Goal: Task Accomplishment & Management: Manage account settings

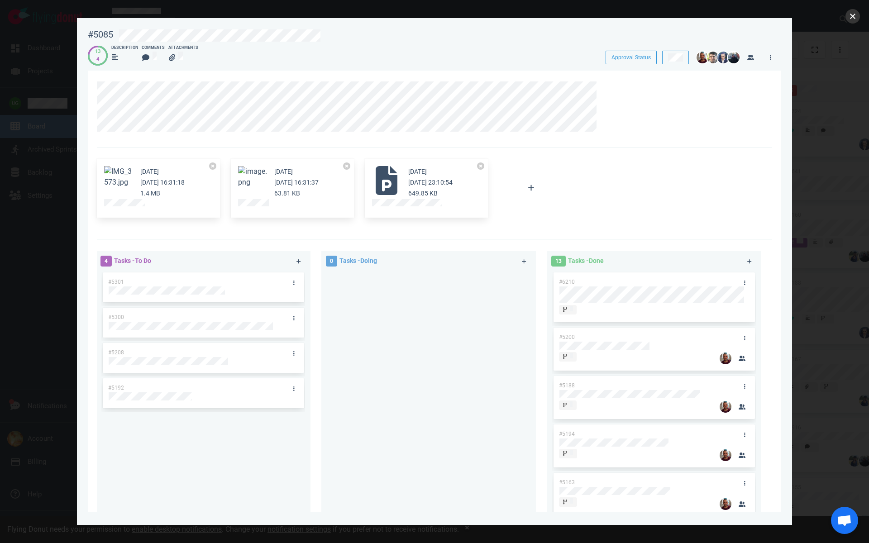
click at [850, 16] on button "close" at bounding box center [852, 16] width 14 height 14
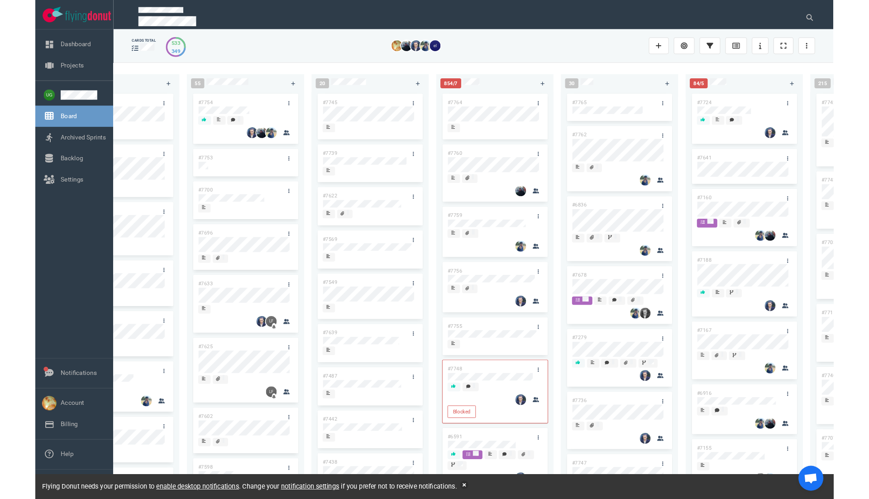
scroll to position [0, 67]
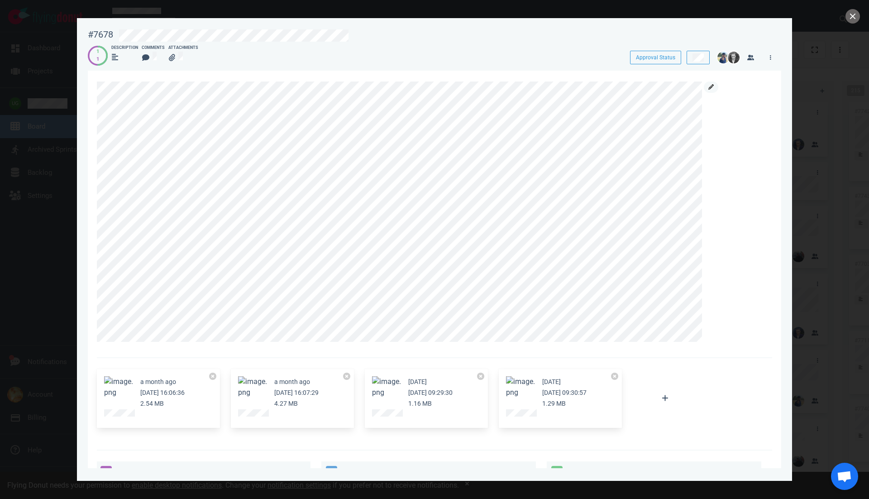
click at [716, 84] on link at bounding box center [711, 86] width 14 height 11
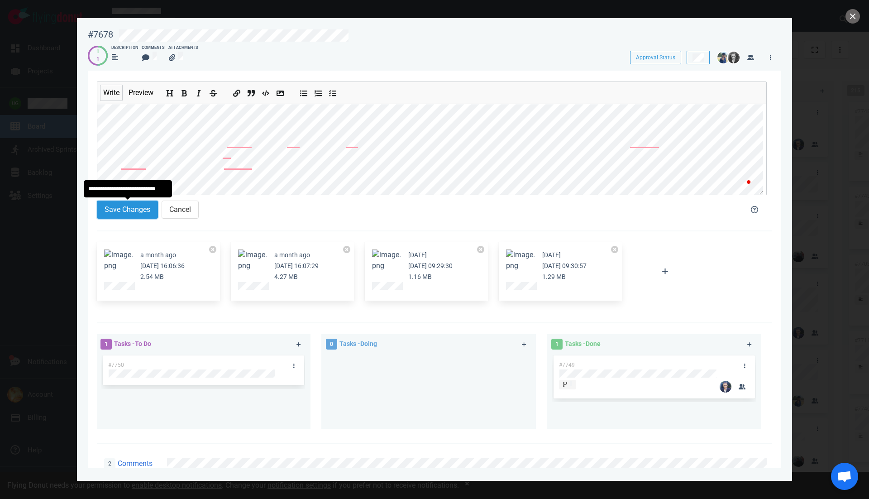
click at [135, 206] on button "Save Changes" at bounding box center [127, 209] width 61 height 18
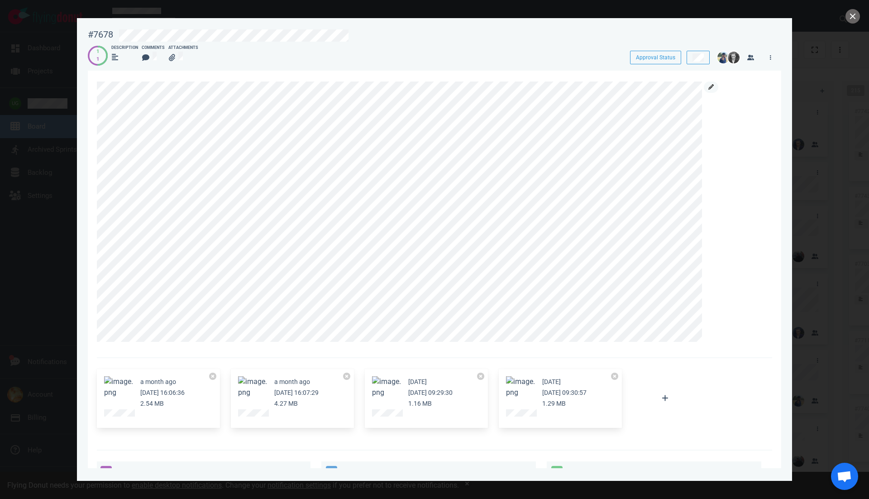
click at [712, 86] on icon at bounding box center [710, 86] width 5 height 5
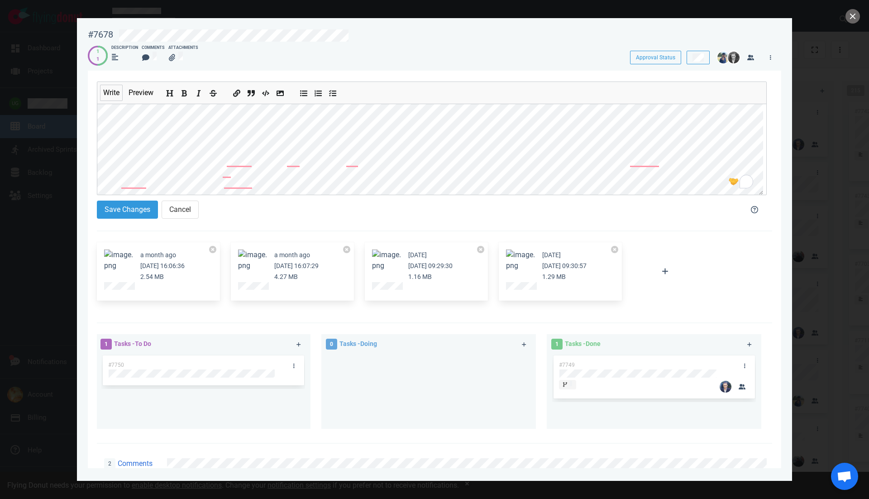
scroll to position [83, 0]
click at [133, 213] on button "Save Changes" at bounding box center [127, 209] width 61 height 18
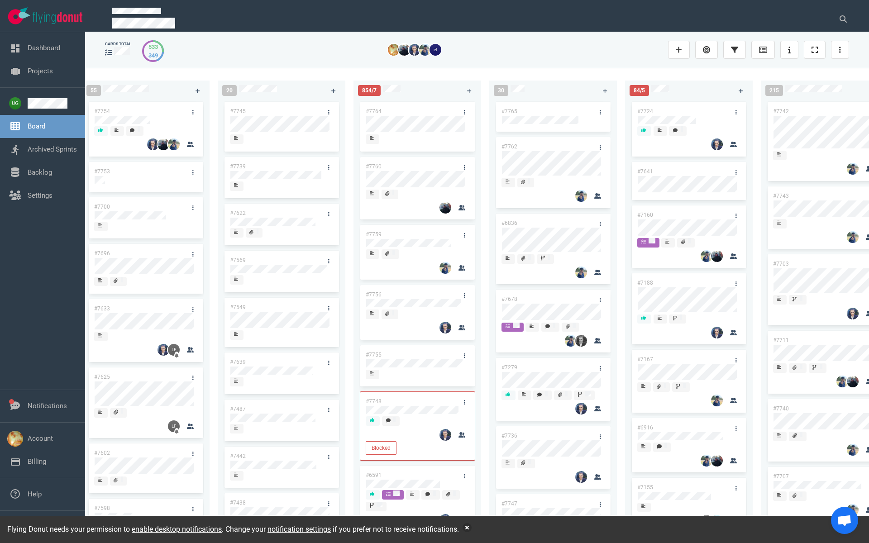
scroll to position [0, 149]
click at [841, 20] on icon at bounding box center [842, 18] width 7 height 7
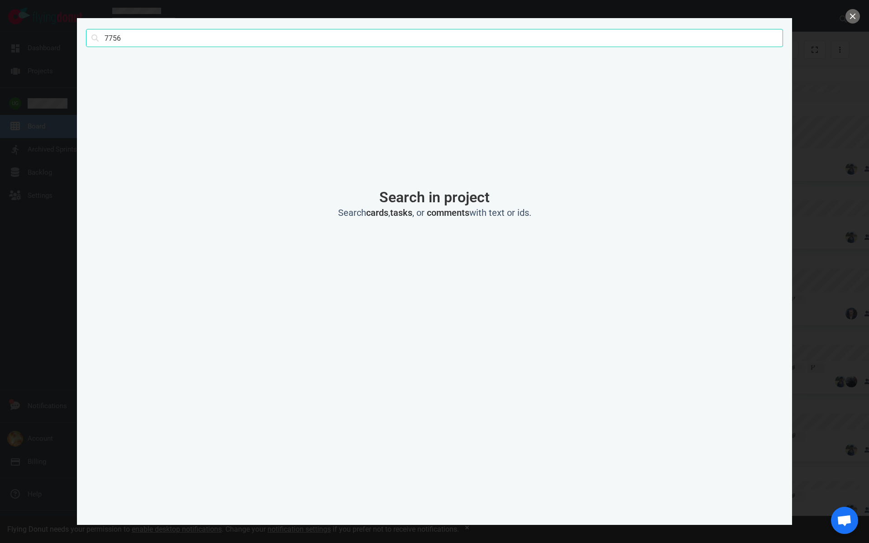
type input "7756"
click button "Search" at bounding box center [0, 0] width 0 height 0
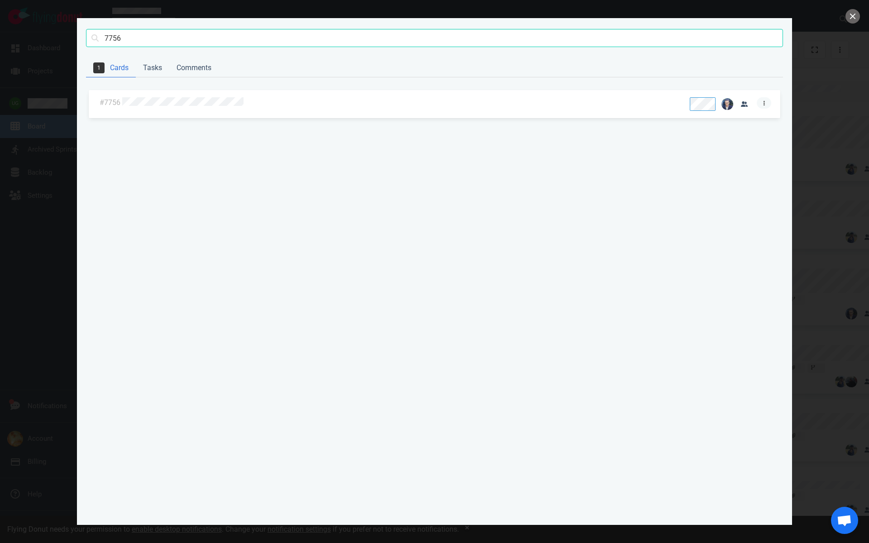
click at [763, 100] on icon at bounding box center [763, 102] width 1 height 5
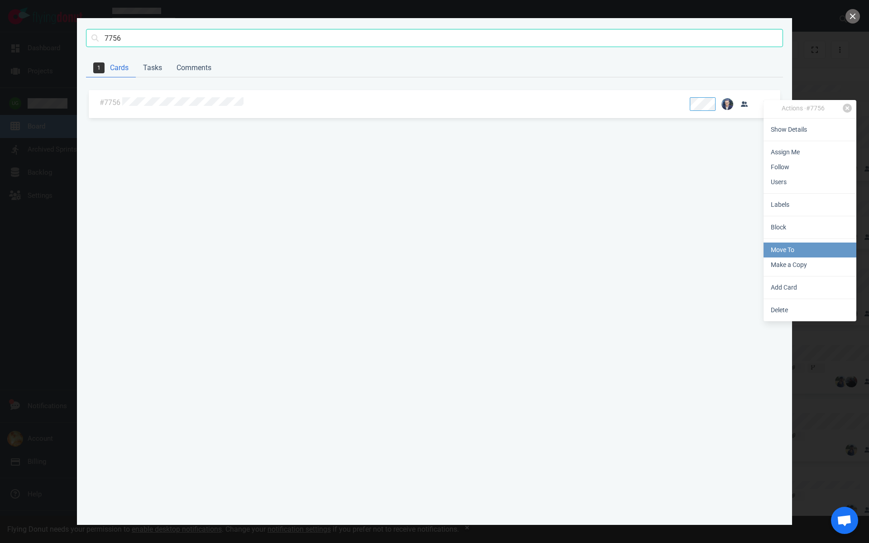
click at [785, 250] on link "Move To" at bounding box center [809, 250] width 93 height 15
select select "sprint"
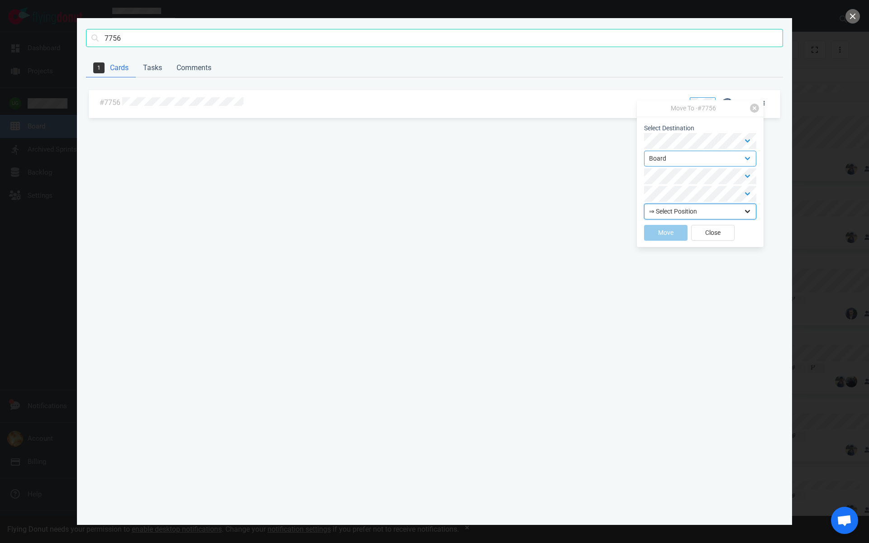
click at [659, 214] on select "⇒ Select Position Top Bottom" at bounding box center [700, 212] width 112 height 16
select select "top"
click at [644, 204] on select "⇒ Select Position Top Bottom" at bounding box center [700, 212] width 112 height 16
click at [657, 234] on button "Move" at bounding box center [665, 233] width 43 height 16
click at [854, 18] on button "close" at bounding box center [852, 16] width 14 height 14
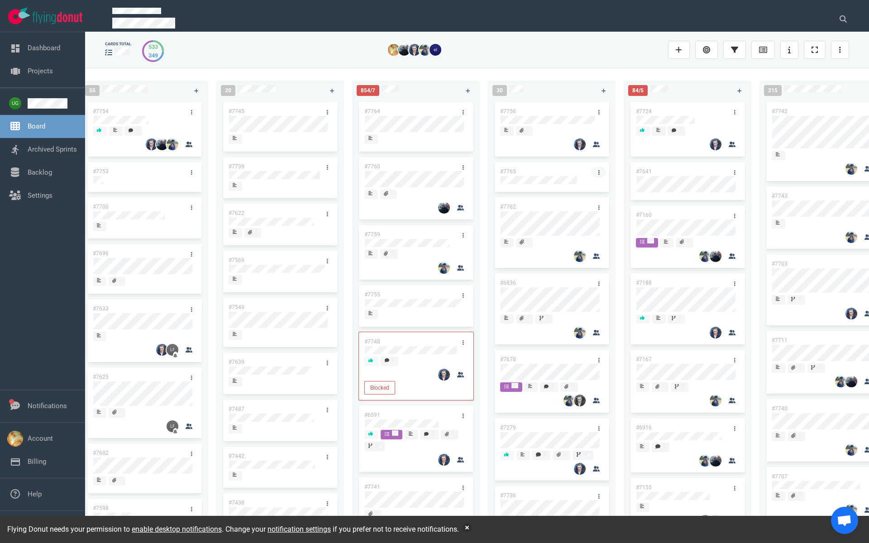
click at [592, 170] on link at bounding box center [598, 172] width 14 height 11
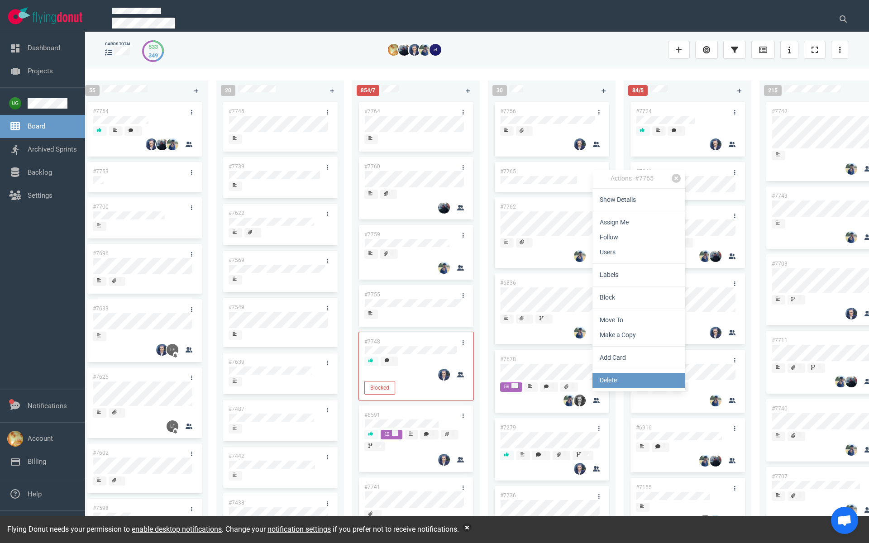
click at [612, 380] on link "Delete" at bounding box center [638, 380] width 93 height 15
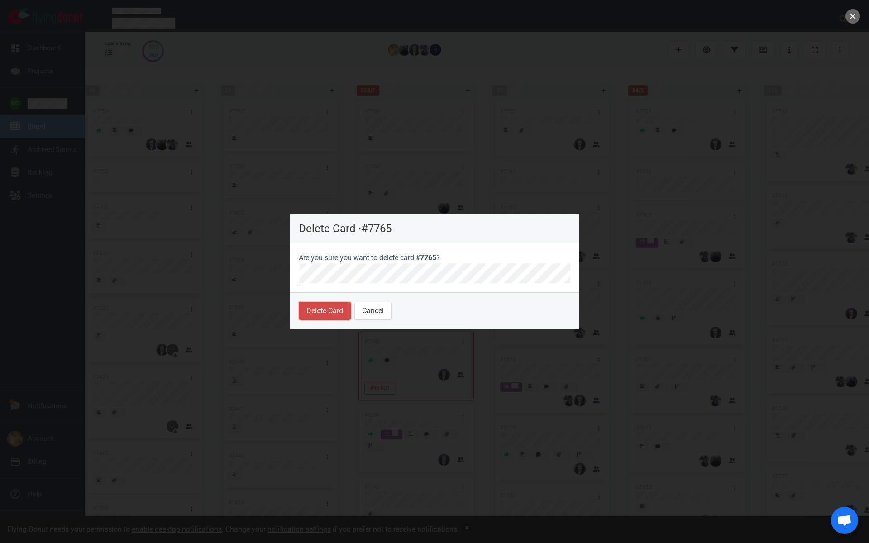
click at [336, 315] on button "Delete Card" at bounding box center [325, 311] width 52 height 18
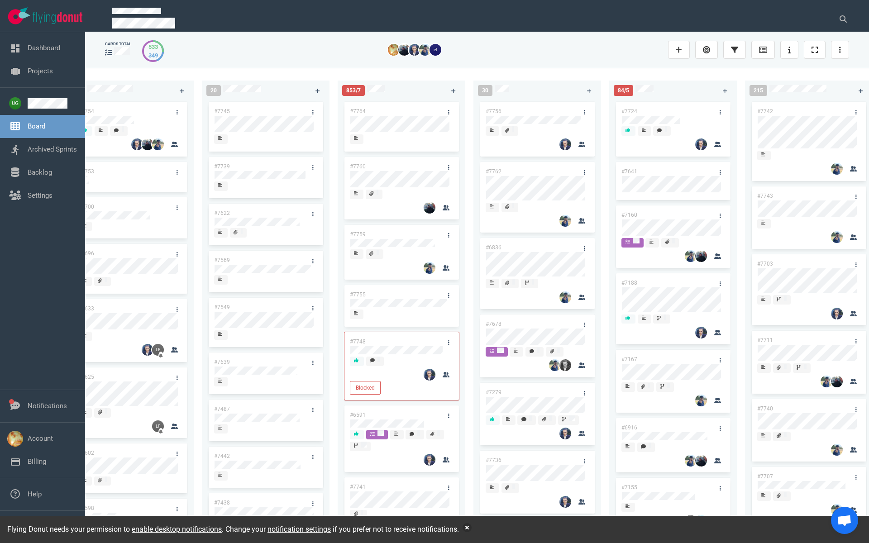
scroll to position [0, 164]
click at [492, 324] on link "#7678" at bounding box center [493, 324] width 16 height 6
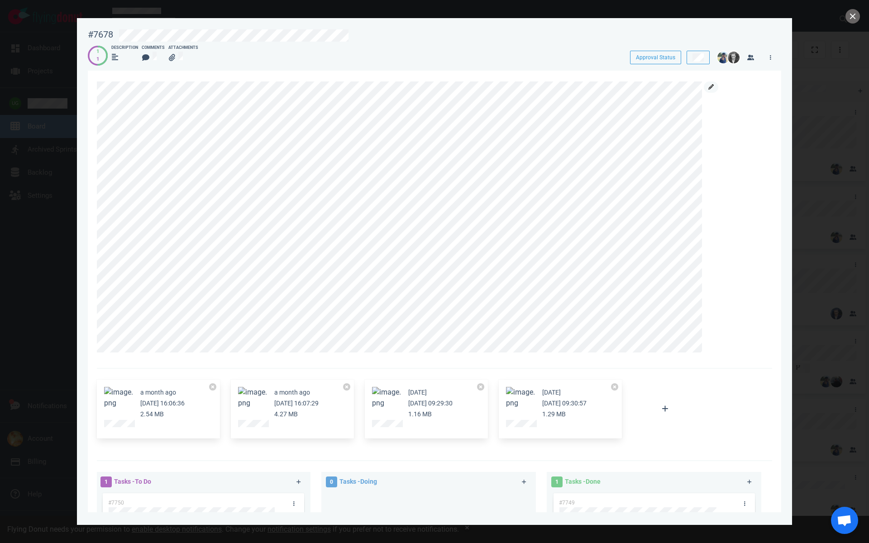
click at [709, 86] on icon at bounding box center [710, 86] width 5 height 5
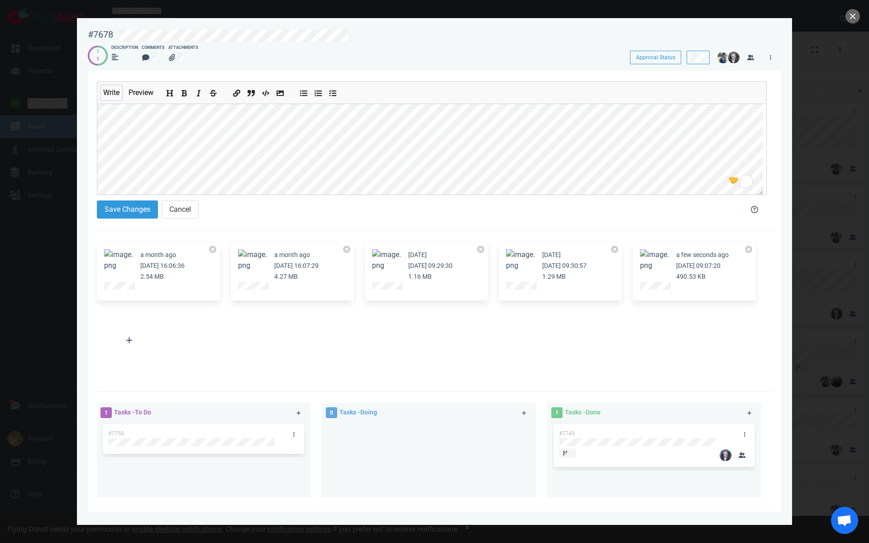
scroll to position [21, 0]
click at [135, 204] on button "Save Changes" at bounding box center [127, 209] width 61 height 18
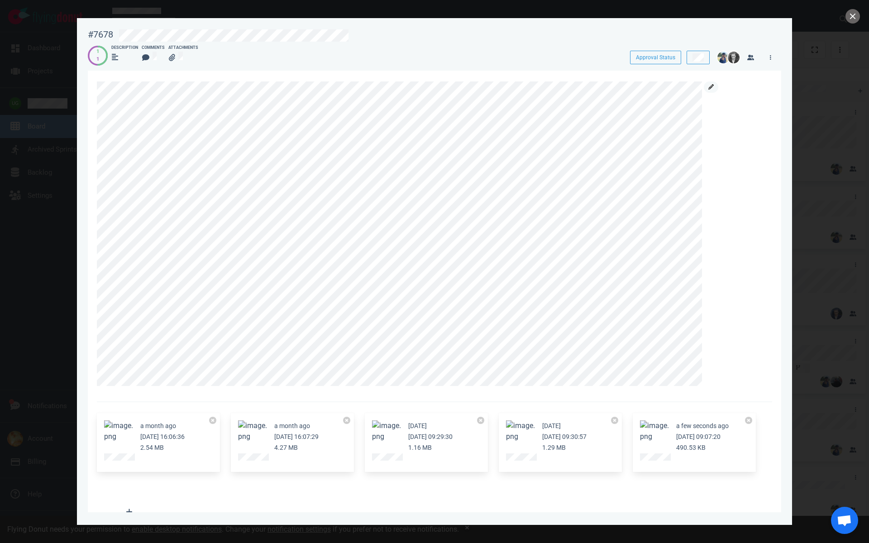
click at [709, 85] on icon at bounding box center [710, 86] width 5 height 5
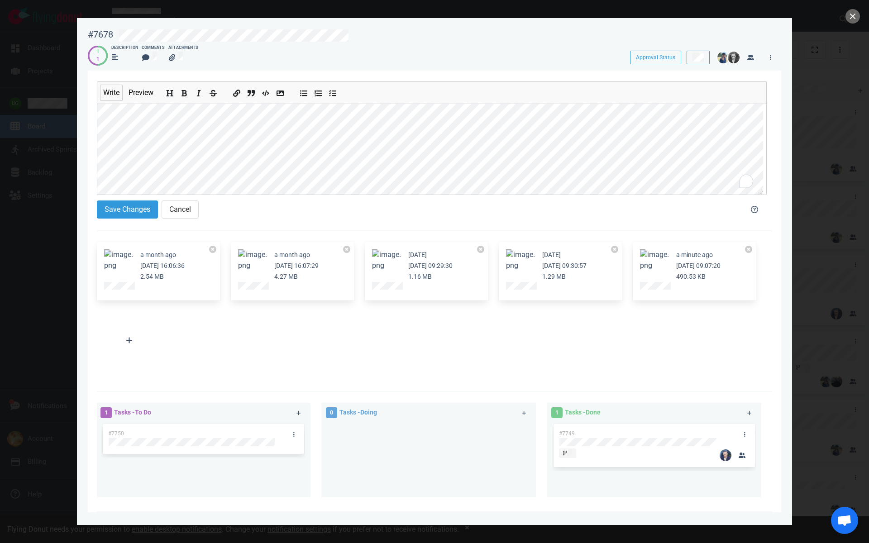
scroll to position [47, 0]
click at [111, 210] on button "Save Changes" at bounding box center [127, 209] width 61 height 18
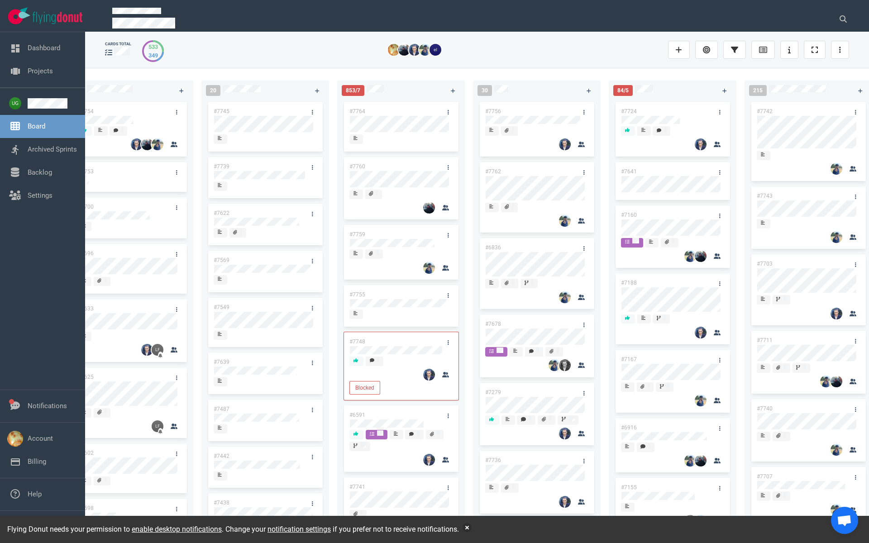
click at [361, 107] on div "#7764" at bounding box center [392, 111] width 97 height 19
click at [359, 109] on link "#7764" at bounding box center [357, 111] width 16 height 6
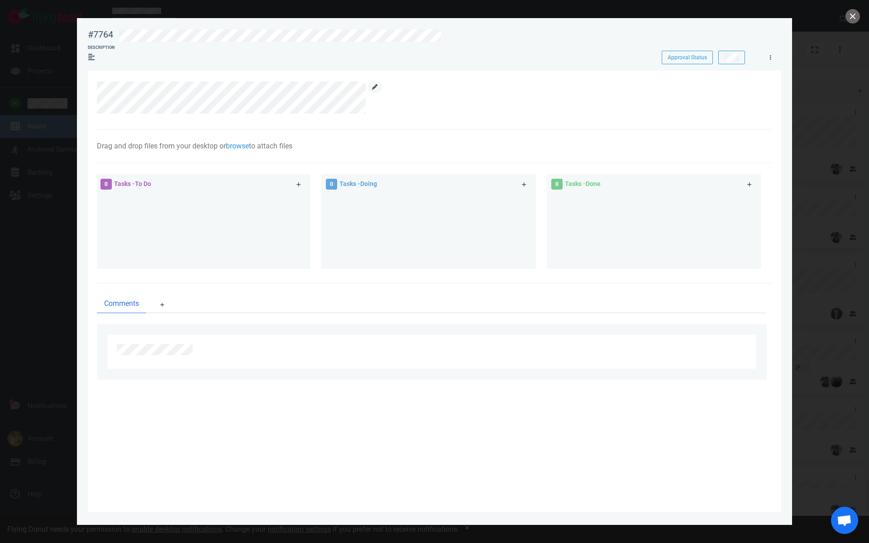
click at [375, 89] on icon at bounding box center [374, 86] width 5 height 5
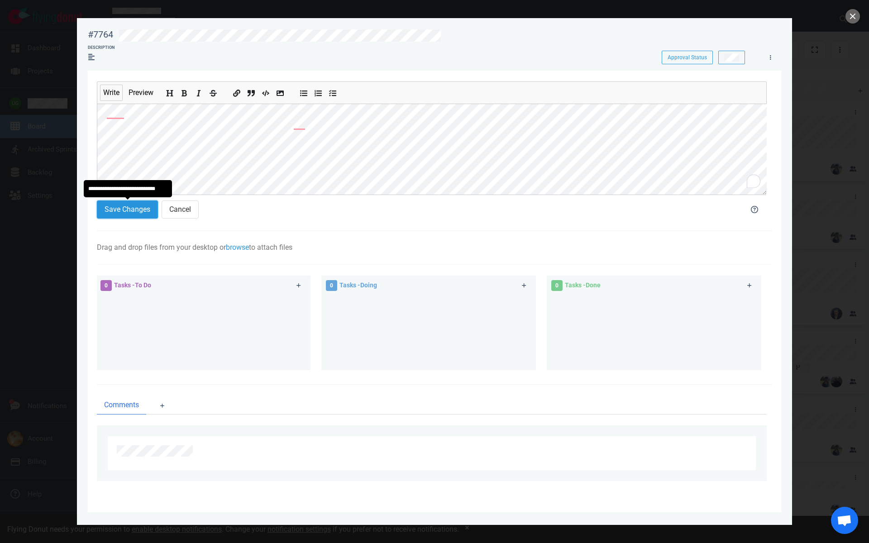
click at [114, 215] on button "Save Changes" at bounding box center [127, 209] width 61 height 18
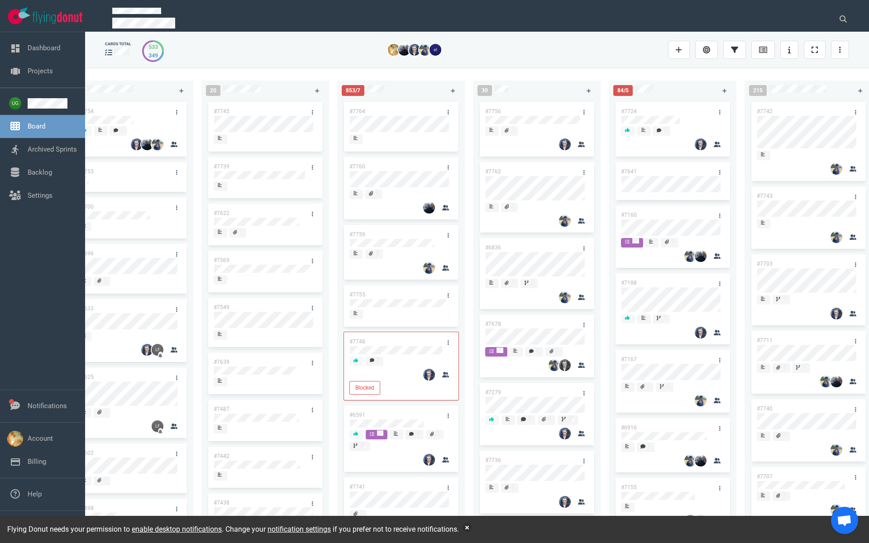
click at [497, 109] on link "#7756" at bounding box center [493, 111] width 16 height 6
click at [494, 172] on link "#7762" at bounding box center [493, 171] width 16 height 6
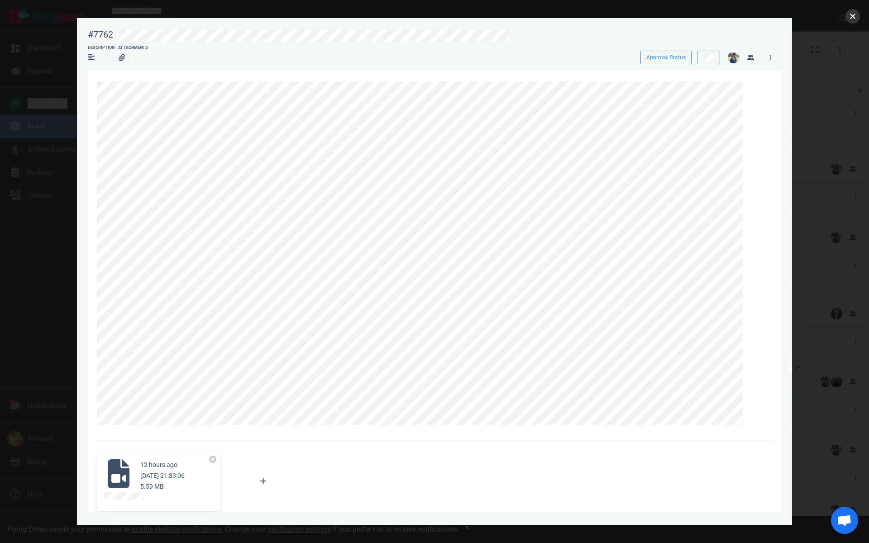
click at [854, 15] on button "close" at bounding box center [852, 16] width 14 height 14
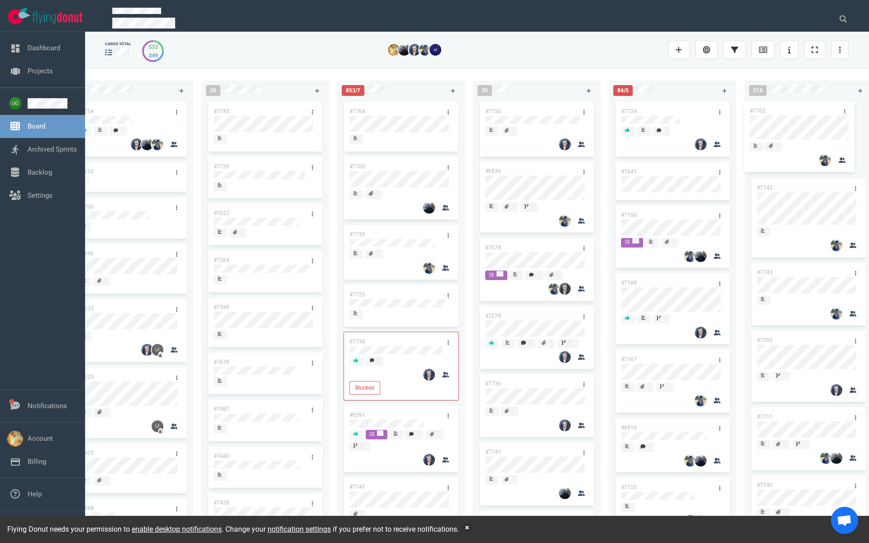
drag, startPoint x: 537, startPoint y: 167, endPoint x: 761, endPoint y: 106, distance: 232.2
click at [801, 106] on div "226 #7763 #7758 #7757 #7752 #7646 #7563 #1948 #1674 #1617 #1660 #362 #4673 #226…" at bounding box center [477, 305] width 784 height 475
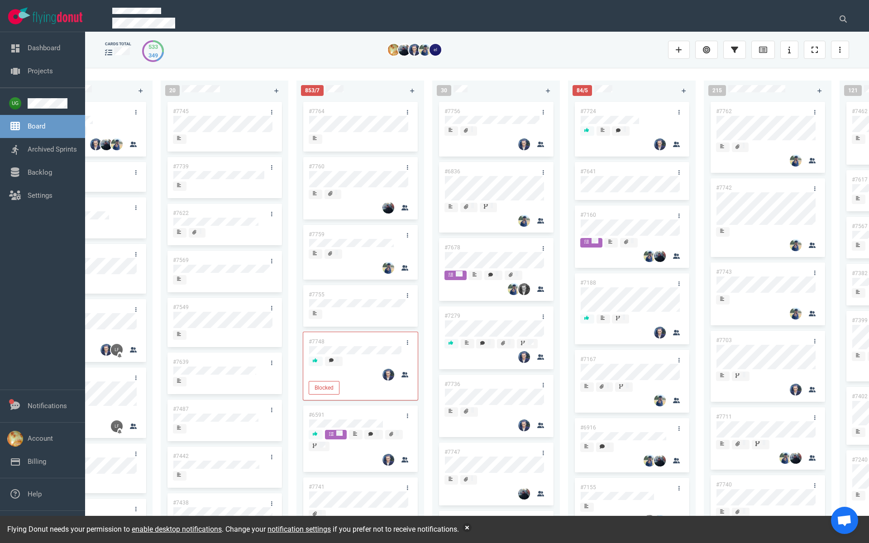
scroll to position [0, 206]
click at [453, 171] on link "#6836" at bounding box center [451, 171] width 16 height 6
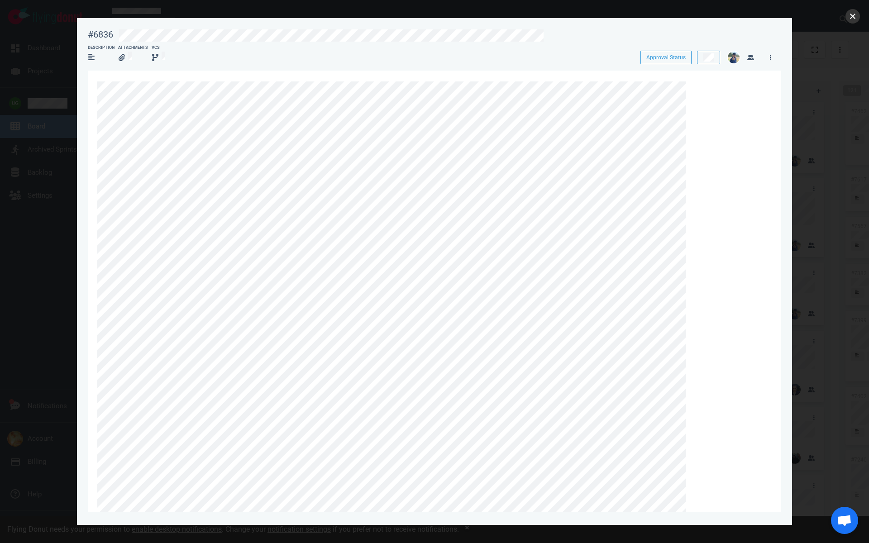
click at [855, 21] on button "close" at bounding box center [852, 16] width 14 height 14
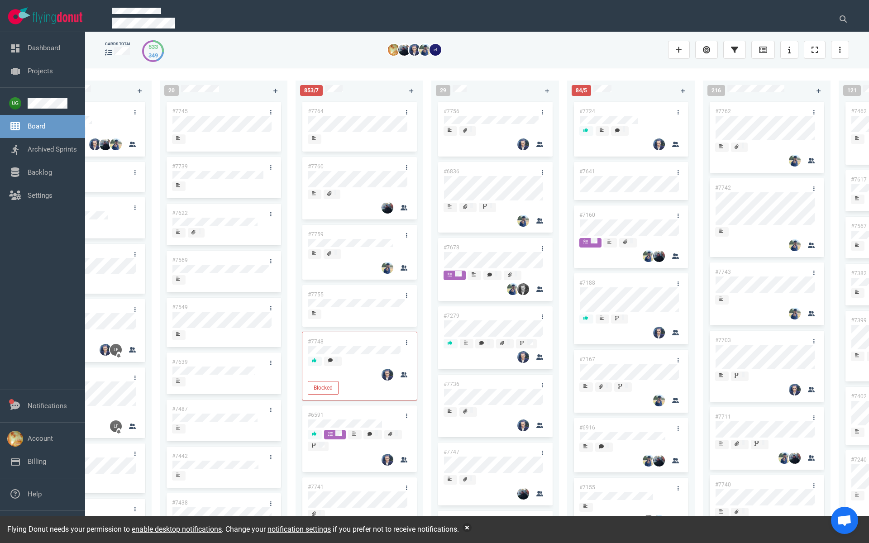
click at [447, 170] on link "#6836" at bounding box center [451, 171] width 16 height 6
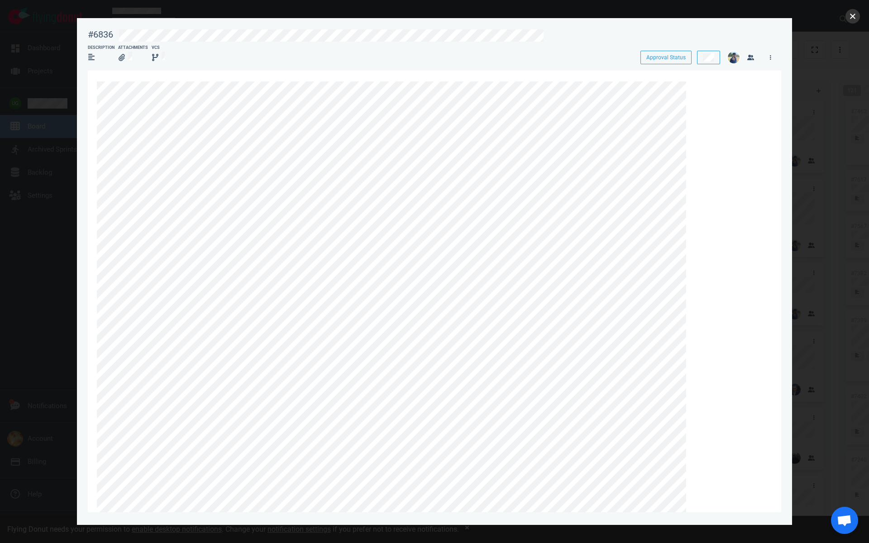
click at [851, 18] on button "close" at bounding box center [852, 16] width 14 height 14
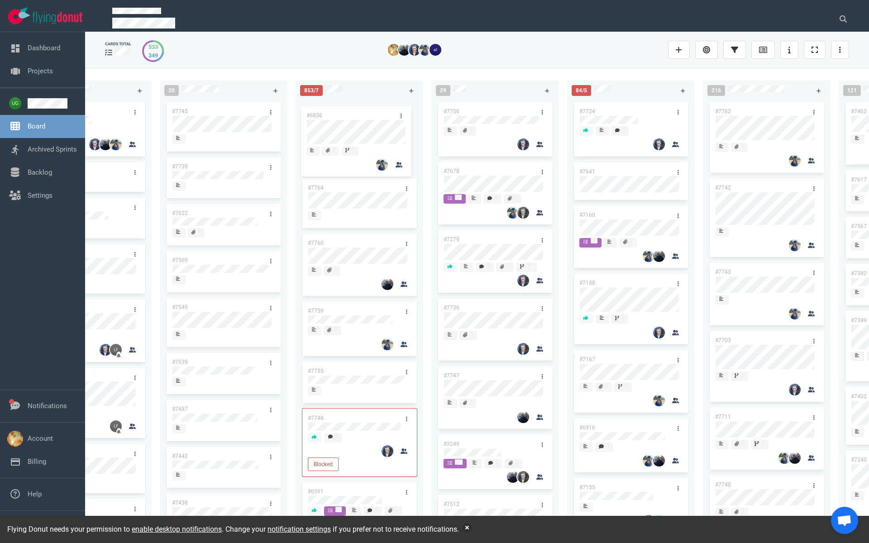
drag, startPoint x: 485, startPoint y: 166, endPoint x: 348, endPoint y: 110, distance: 148.1
click at [348, 110] on div "226 #7763 #7758 #7757 #7752 #7646 #7563 #1948 #1674 #1617 #1660 #362 #4673 #226…" at bounding box center [477, 305] width 784 height 475
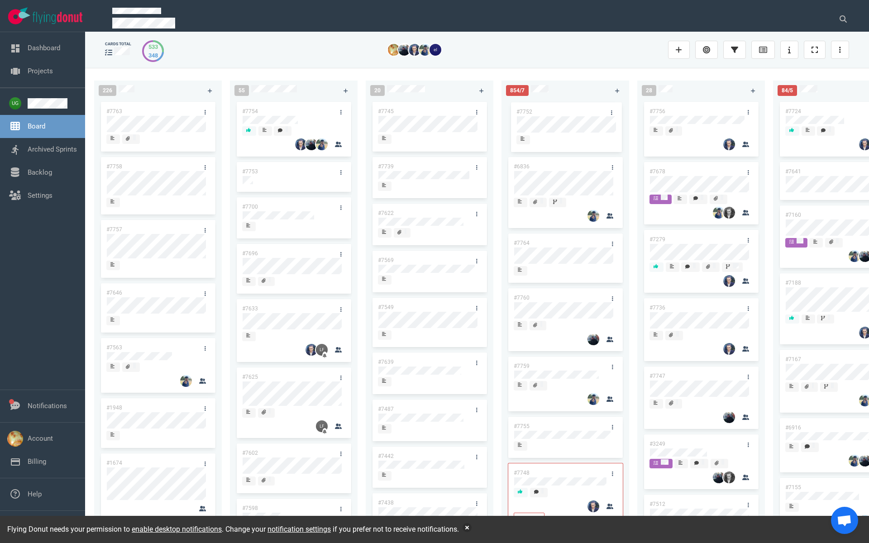
drag, startPoint x: 152, startPoint y: 293, endPoint x: 562, endPoint y: 112, distance: 448.2
click at [562, 112] on div "226 #7763 #7758 #7757 #7752 #7646 #7563 #1948 #1674 #1617 #1660 #362 #4673 #226…" at bounding box center [477, 305] width 784 height 475
click at [521, 110] on link "#7752" at bounding box center [522, 111] width 16 height 6
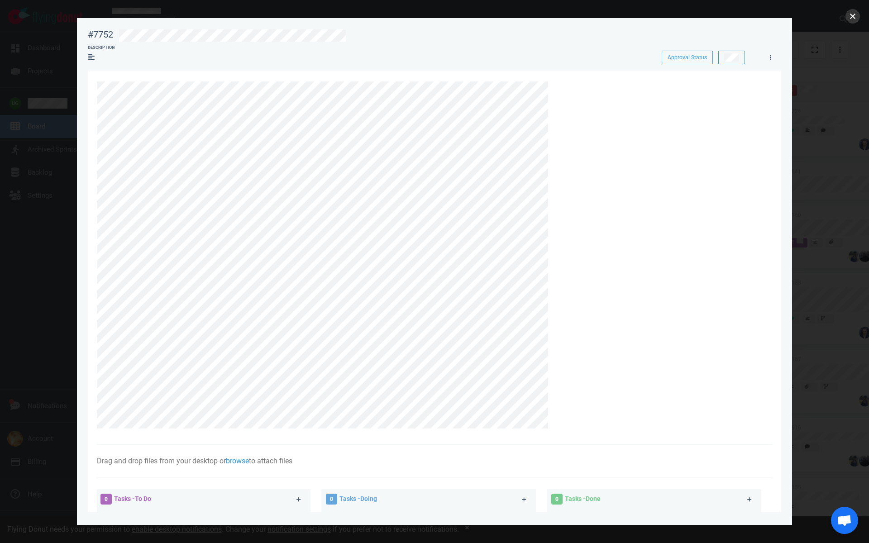
click at [852, 23] on button "close" at bounding box center [852, 16] width 14 height 14
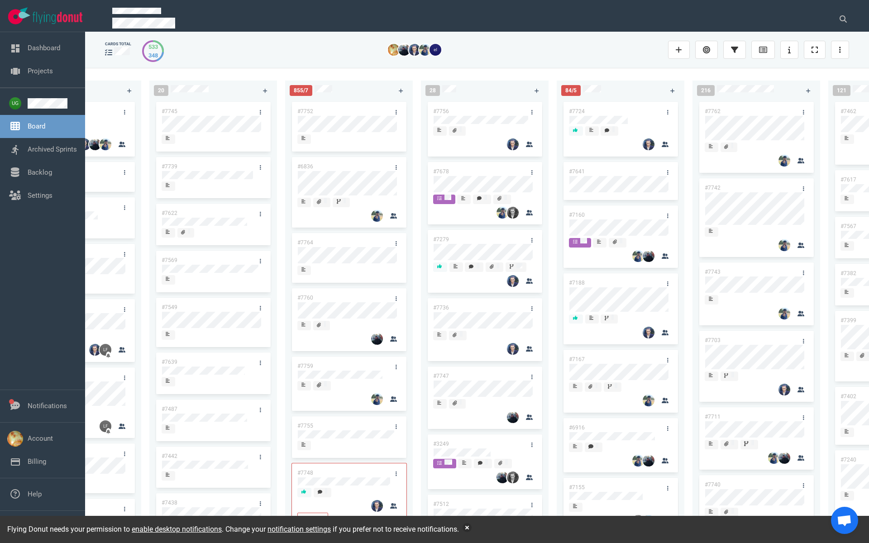
scroll to position [0, 243]
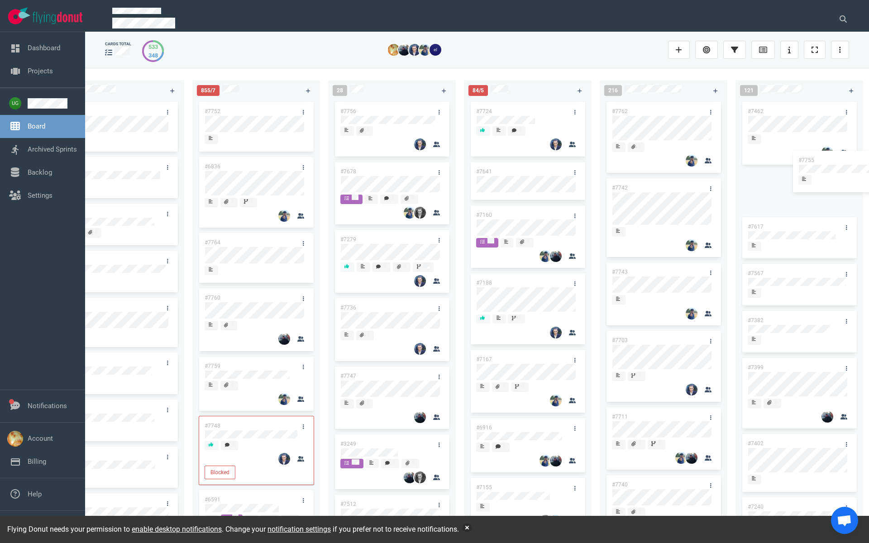
drag, startPoint x: 305, startPoint y: 425, endPoint x: 833, endPoint y: 159, distance: 590.5
click at [833, 159] on div "225 #7763 #7758 #7757 #7646 #7563 #1948 #1674 #1617 #1660 #362 #4673 #2261 #237…" at bounding box center [477, 305] width 784 height 475
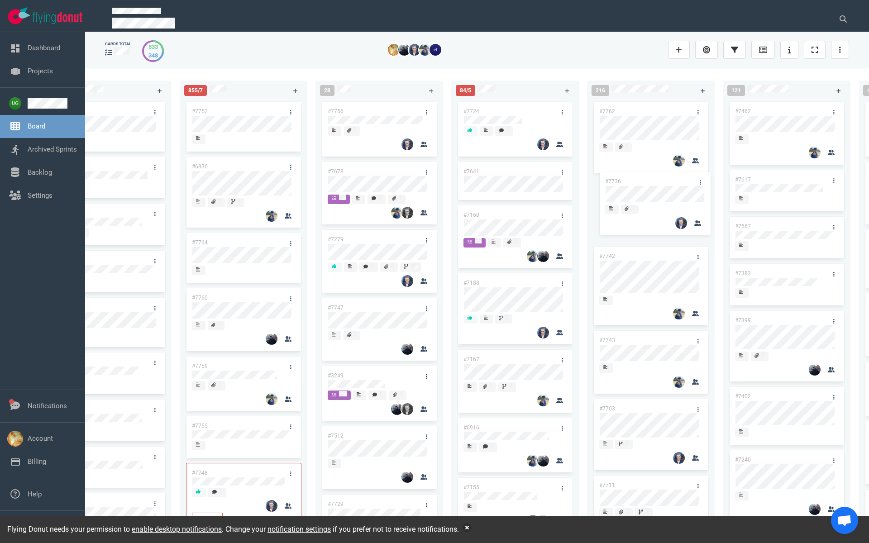
drag, startPoint x: 361, startPoint y: 307, endPoint x: 638, endPoint y: 181, distance: 304.8
click at [638, 181] on div "225 #7763 #7758 #7757 #7646 #7563 #1948 #1674 #1617 #1660 #362 #4673 #2261 #237…" at bounding box center [477, 305] width 784 height 475
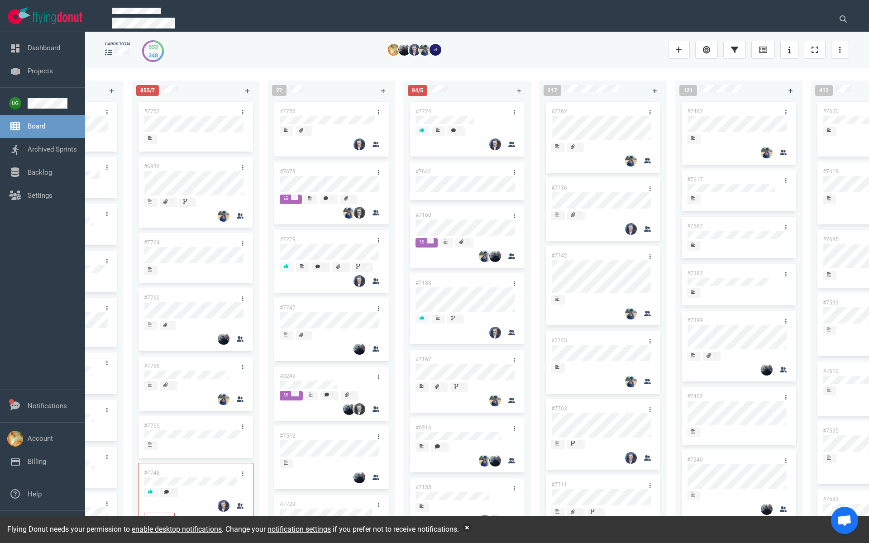
scroll to position [0, 372]
click at [285, 240] on link "#7279" at bounding box center [286, 239] width 16 height 6
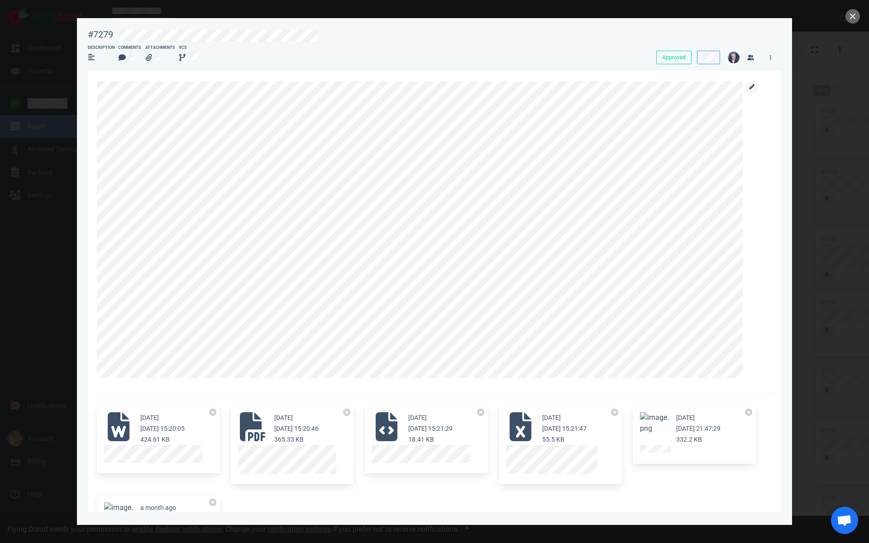
click at [749, 86] on icon at bounding box center [751, 86] width 5 height 5
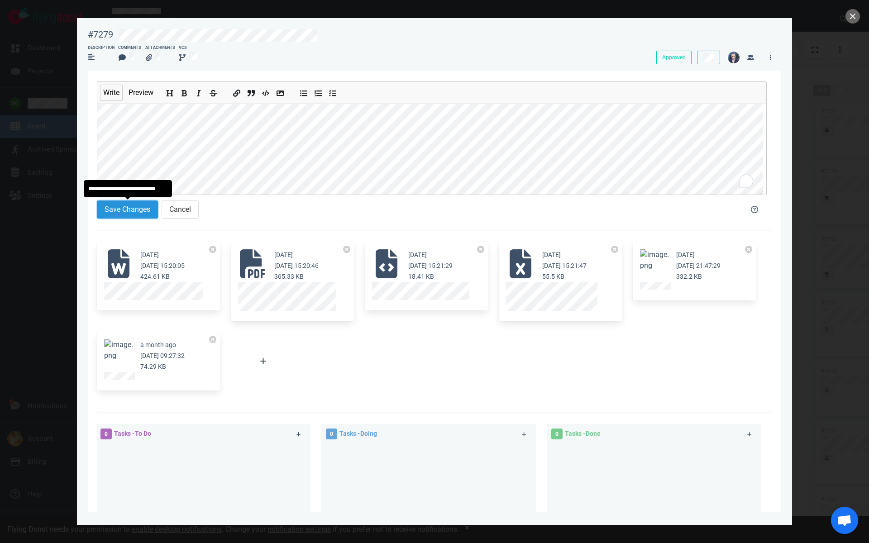
click at [139, 210] on button "Save Changes" at bounding box center [127, 209] width 61 height 18
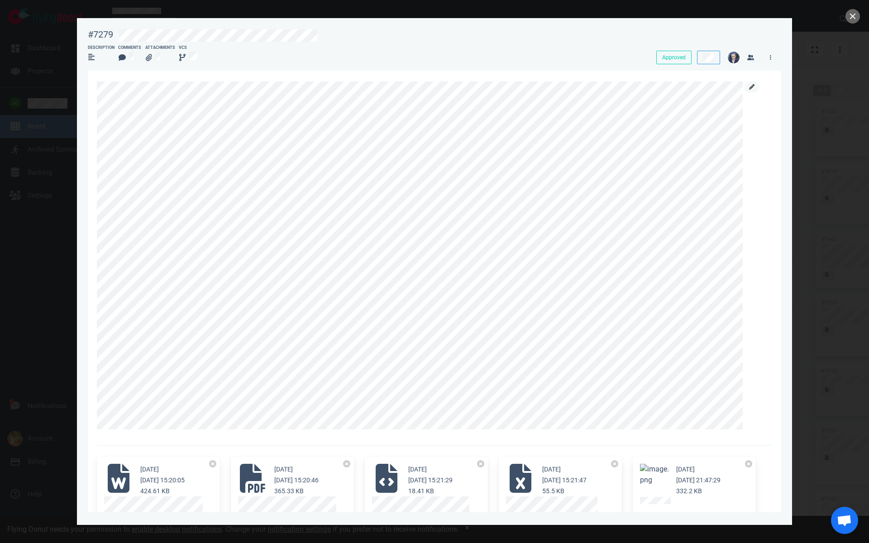
click at [749, 89] on icon at bounding box center [751, 86] width 5 height 5
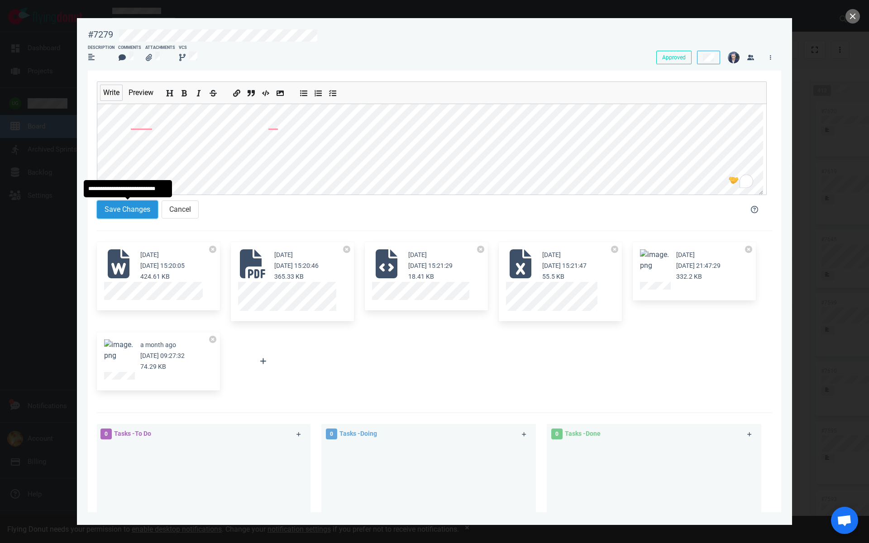
click at [134, 207] on button "Save Changes" at bounding box center [127, 209] width 61 height 18
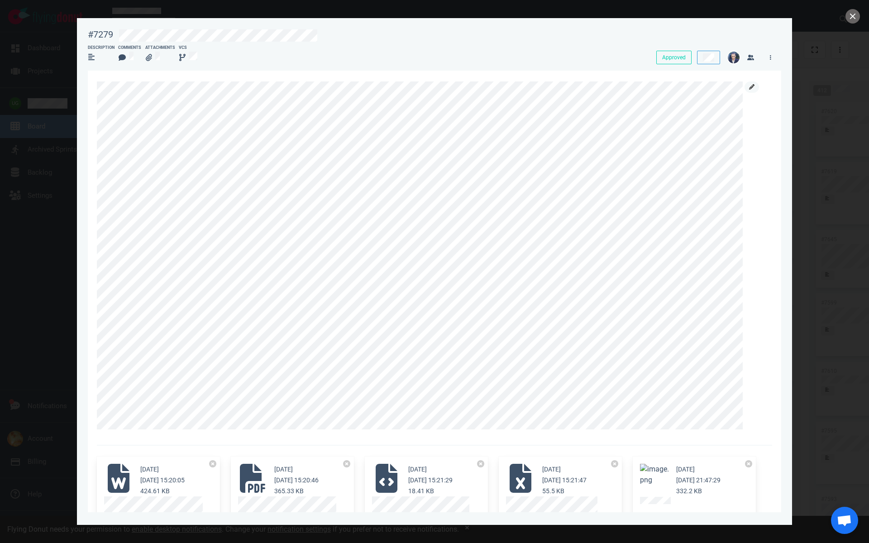
click at [753, 91] on link at bounding box center [751, 86] width 14 height 11
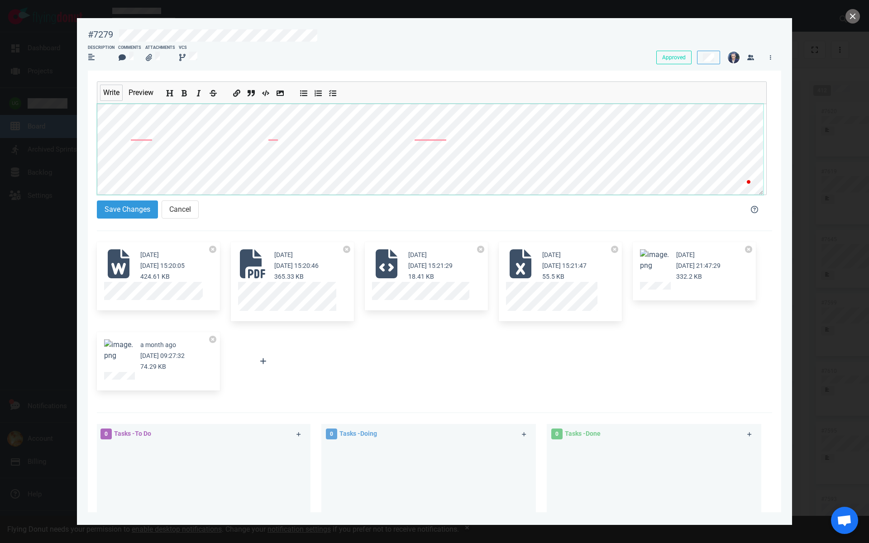
scroll to position [10, 0]
click at [140, 205] on button "Save Changes" at bounding box center [127, 209] width 61 height 18
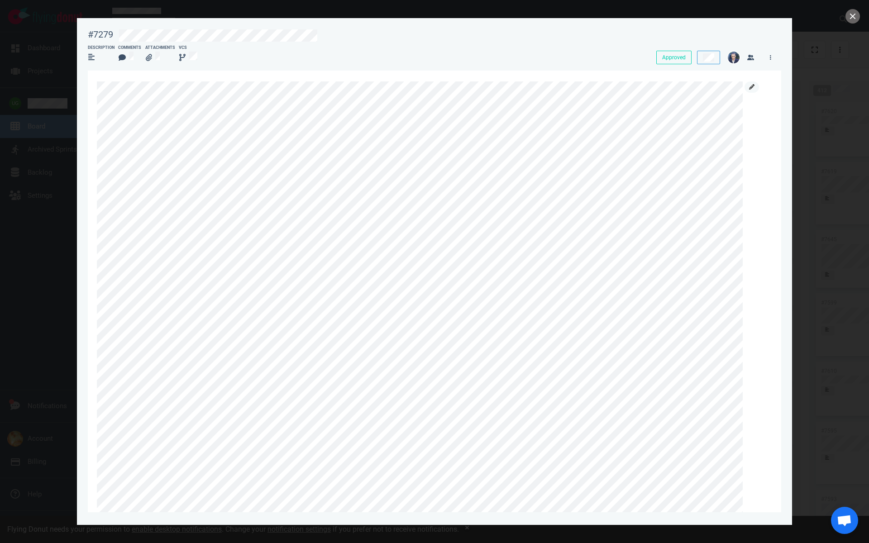
click at [753, 87] on icon at bounding box center [751, 86] width 5 height 5
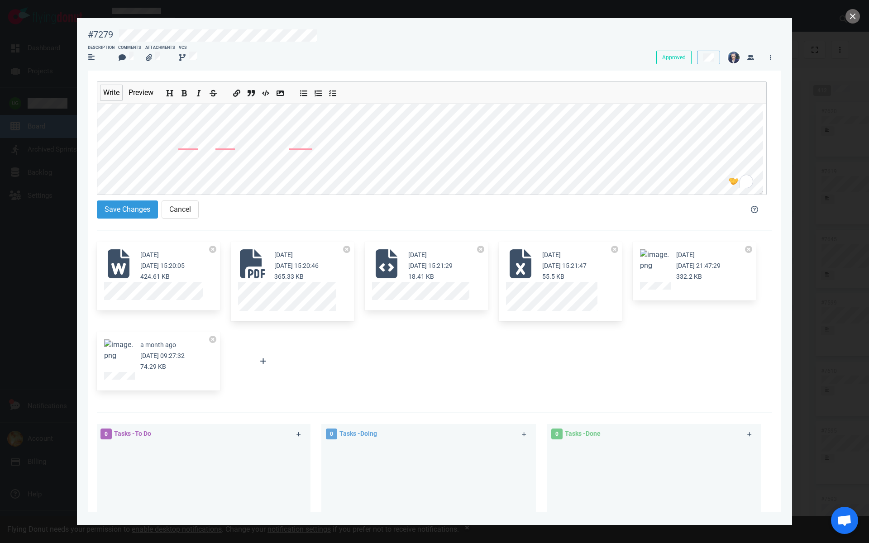
scroll to position [74, 0]
click at [141, 214] on button "Save Changes" at bounding box center [127, 209] width 61 height 18
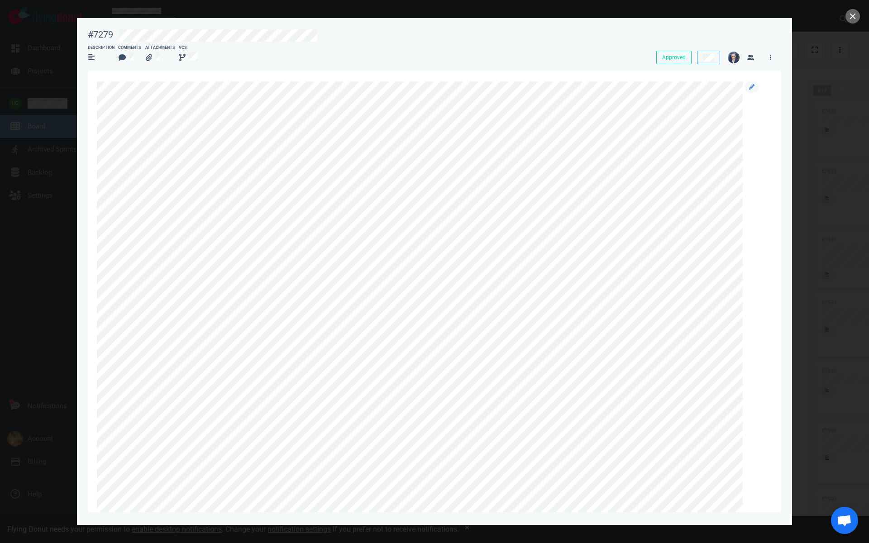
click at [743, 89] on div at bounding box center [751, 315] width 16 height 468
click at [748, 87] on link at bounding box center [751, 86] width 14 height 11
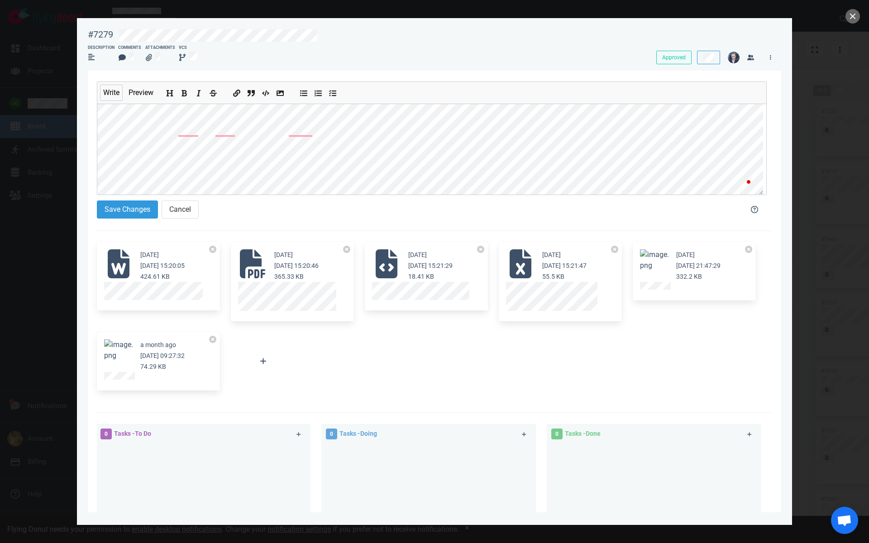
scroll to position [76, 0]
click at [133, 217] on button "Save Changes" at bounding box center [127, 209] width 61 height 18
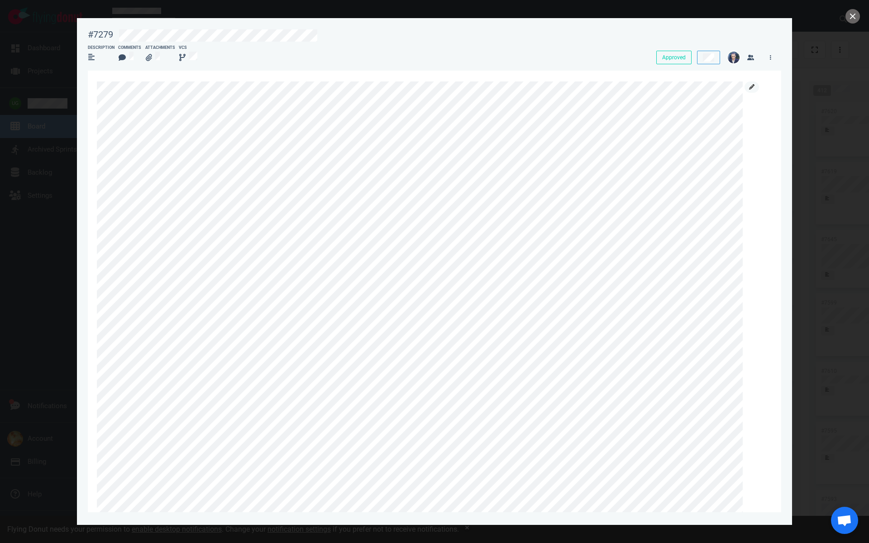
click at [750, 87] on icon at bounding box center [751, 86] width 5 height 5
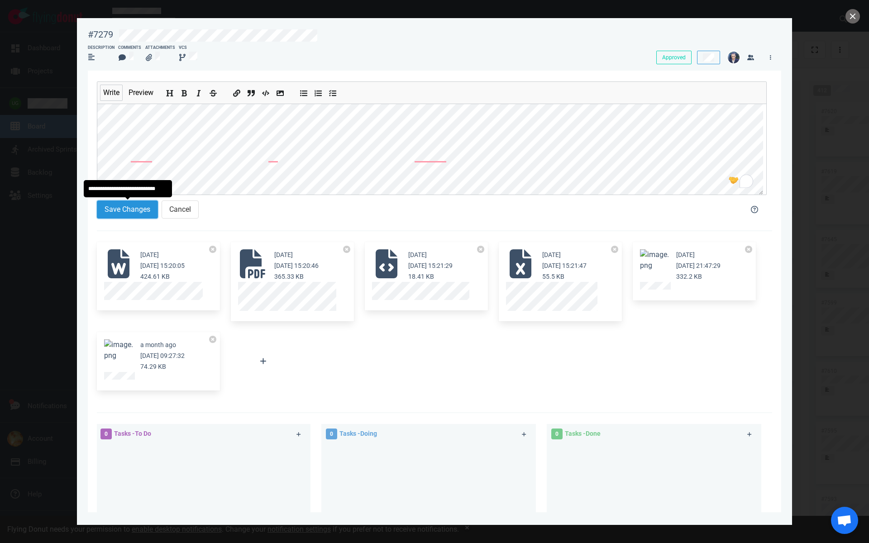
click at [128, 213] on button "Save Changes" at bounding box center [127, 209] width 61 height 18
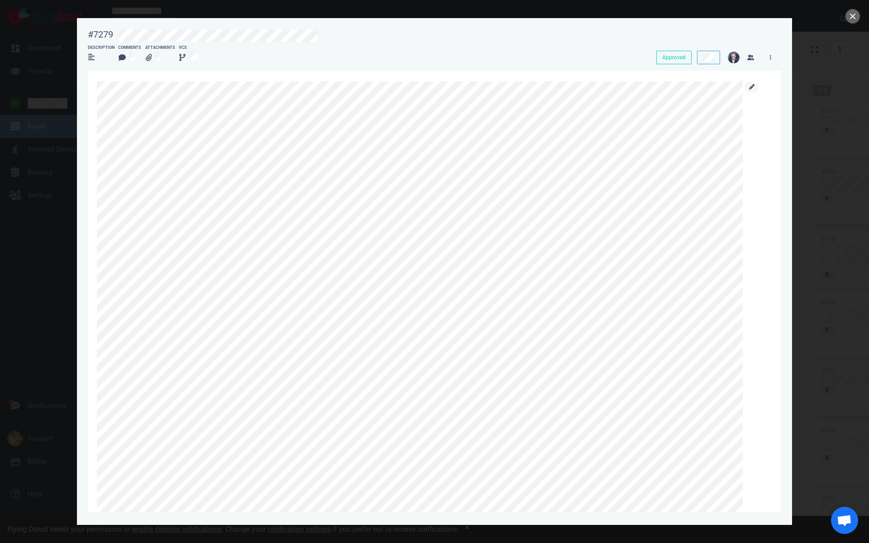
click at [753, 87] on icon at bounding box center [751, 86] width 5 height 5
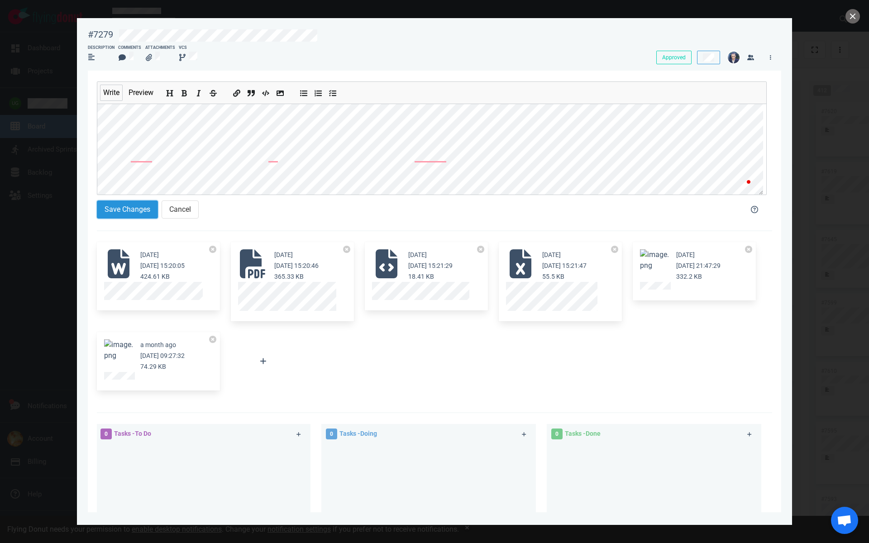
click at [141, 211] on button "Save Changes" at bounding box center [127, 209] width 61 height 18
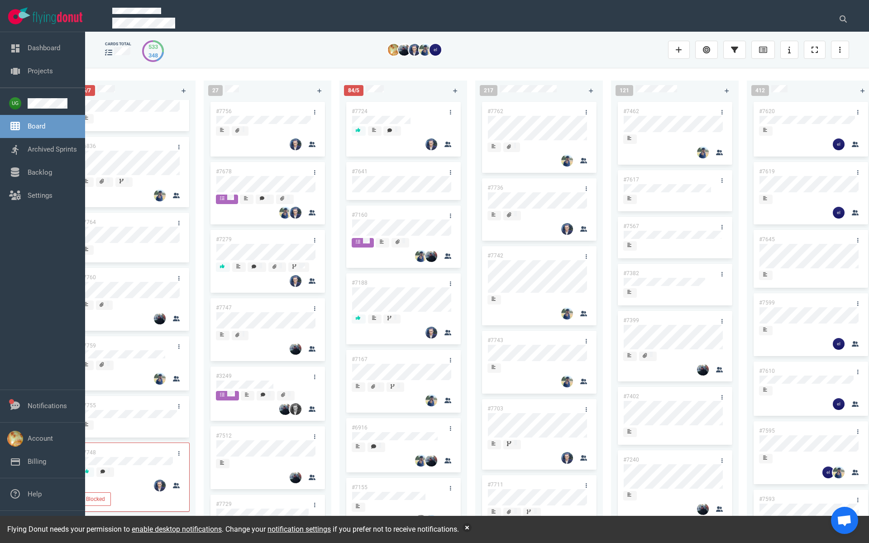
scroll to position [21, 0]
